Goal: Check status

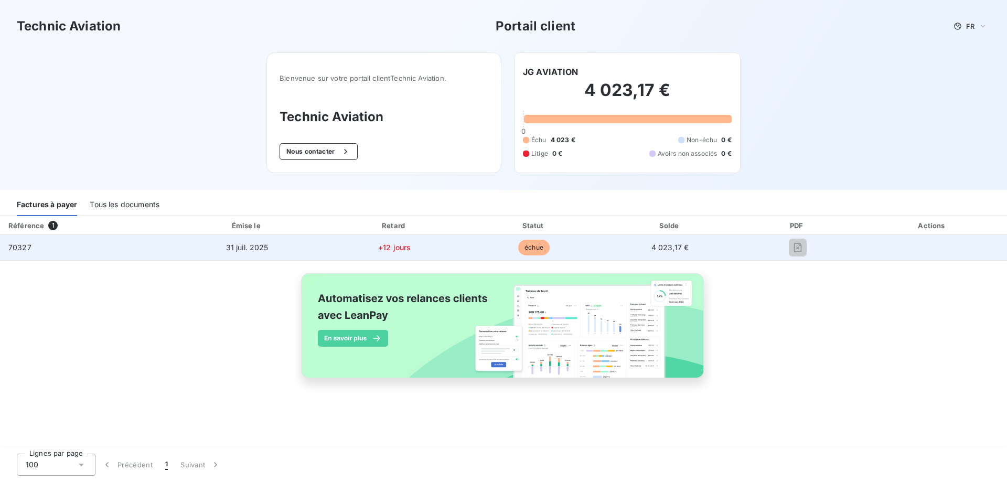
click at [527, 250] on span "échue" at bounding box center [533, 248] width 31 height 16
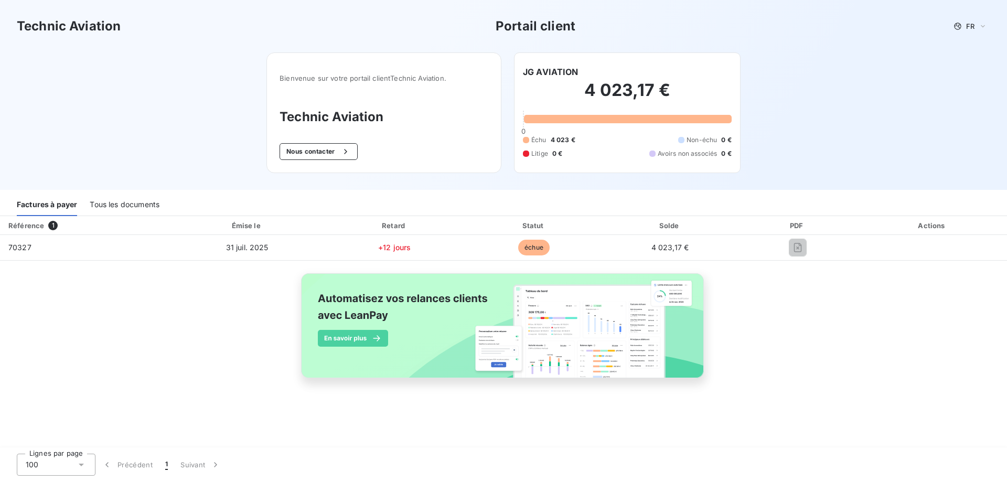
click at [673, 127] on div "4 023,17 € 0 Échu 4 023 € Non-échu 0 € Litige 0 € Avoirs non associés 0 €" at bounding box center [627, 119] width 209 height 82
click at [538, 194] on div "Factures à payer Tous les documents" at bounding box center [503, 203] width 1007 height 26
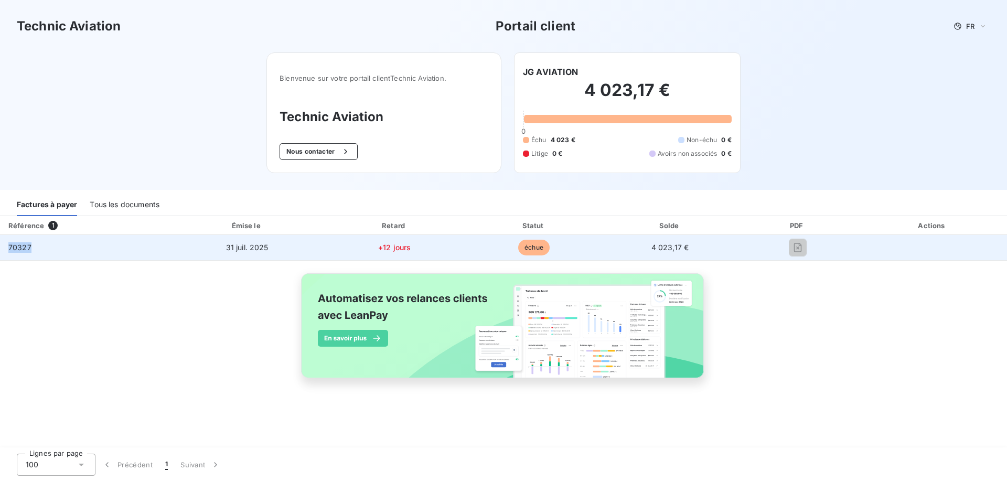
drag, startPoint x: 42, startPoint y: 246, endPoint x: 1, endPoint y: 247, distance: 40.9
click at [1, 247] on td "70327" at bounding box center [85, 247] width 170 height 25
copy span "70327"
